Goal: Find specific page/section: Find specific page/section

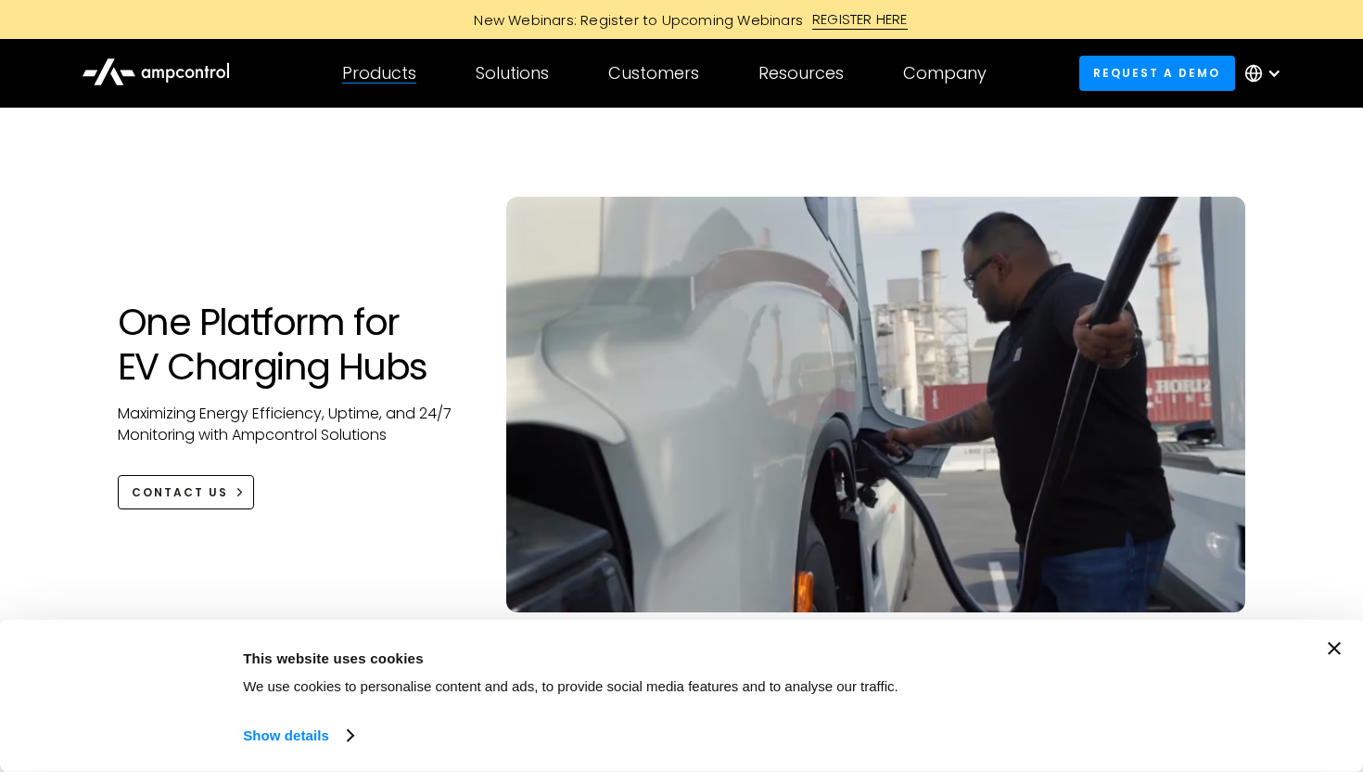
click at [386, 83] on div "Products" at bounding box center [379, 73] width 74 height 20
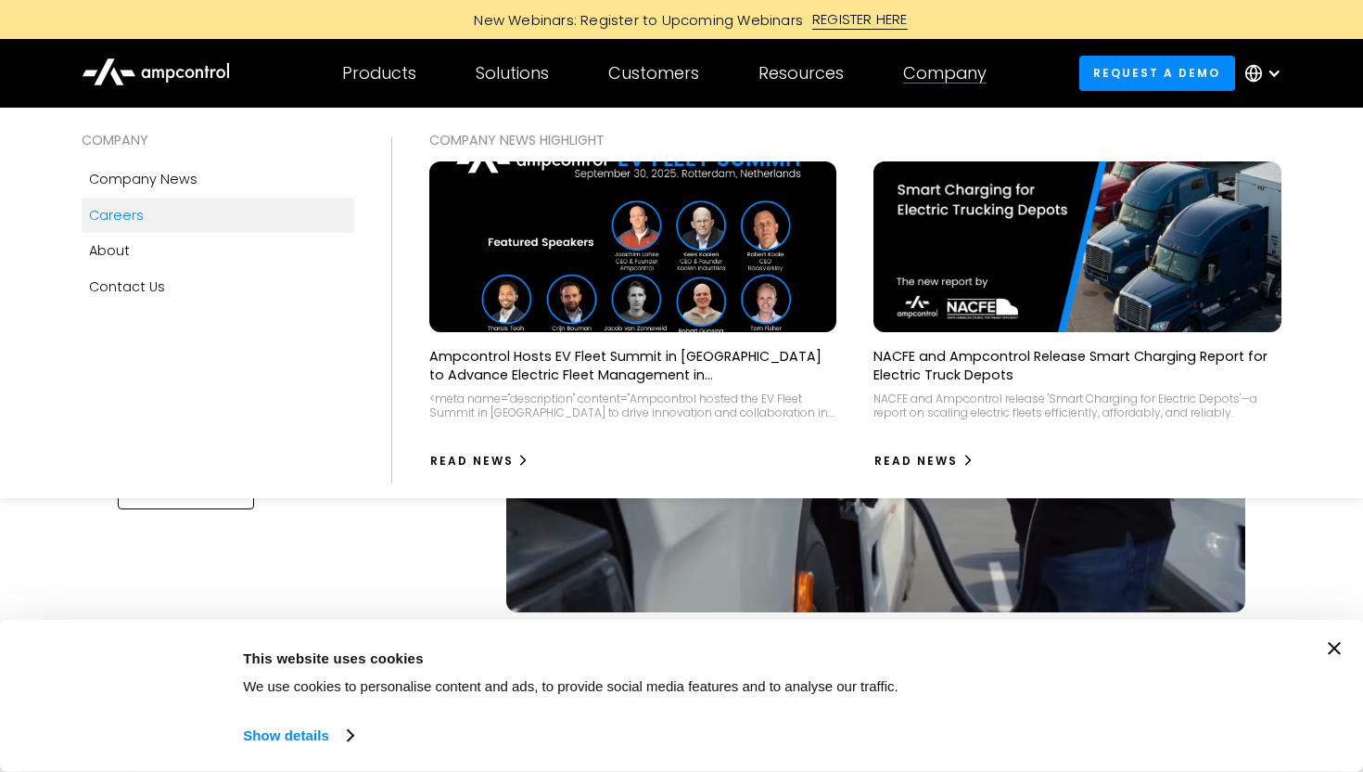
click at [199, 217] on link "Careers" at bounding box center [218, 215] width 272 height 35
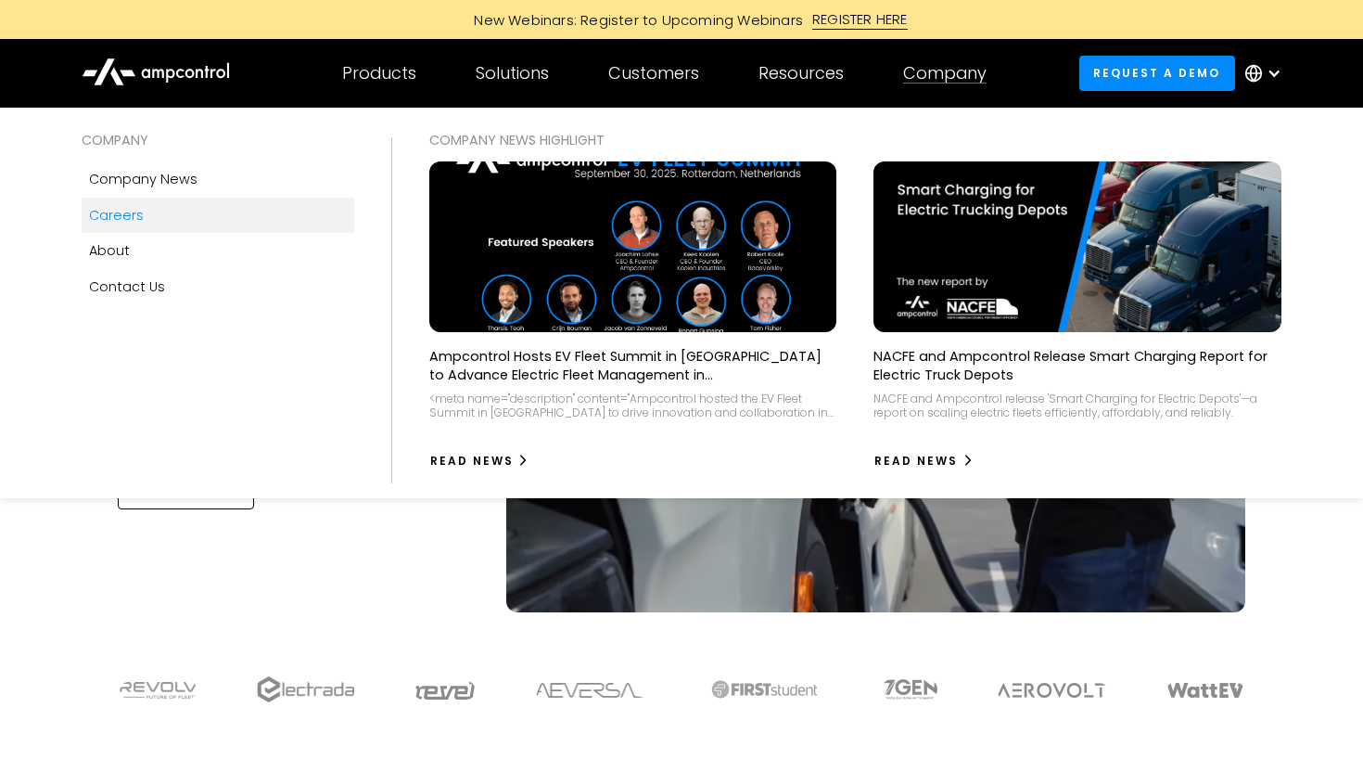
click at [122, 214] on div "Careers" at bounding box center [116, 215] width 55 height 20
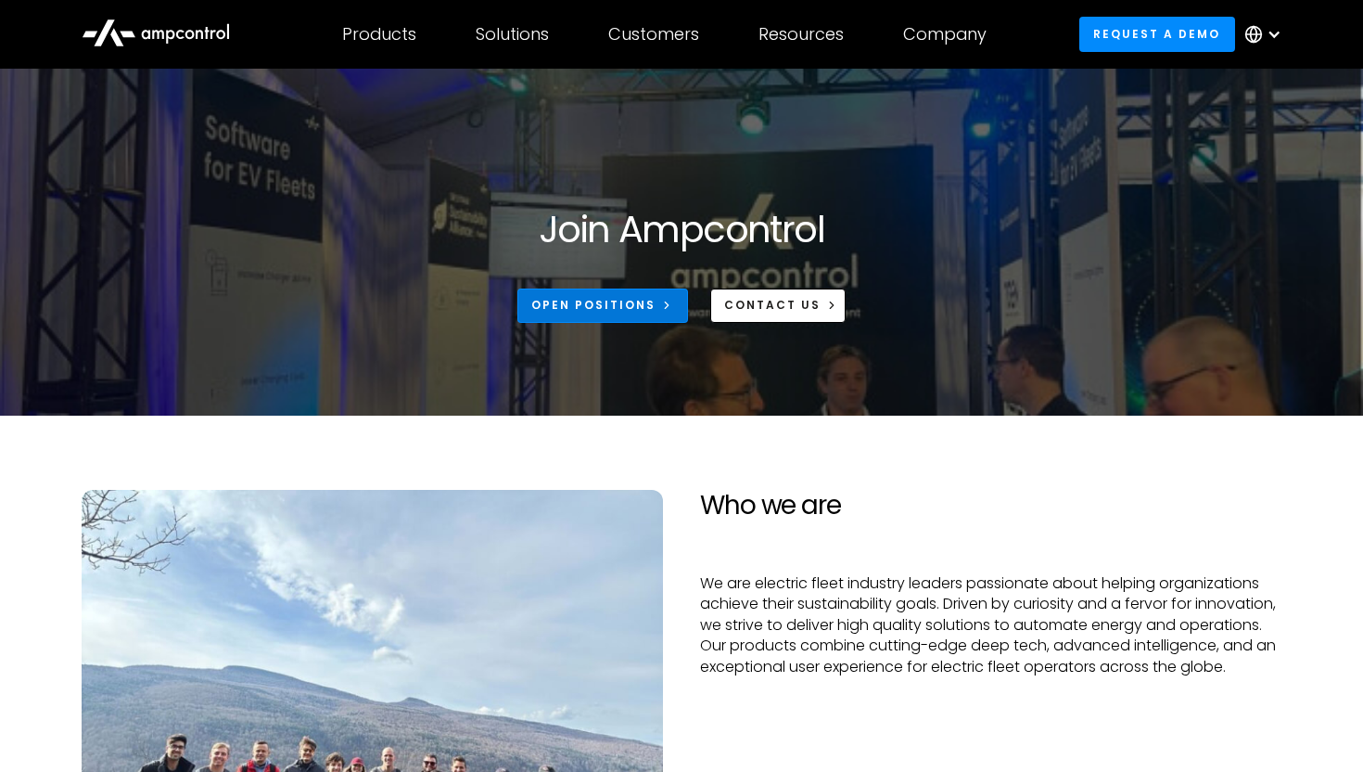
click at [618, 313] on link "Open Positions" at bounding box center [603, 305] width 171 height 34
